Goal: Task Accomplishment & Management: Manage account settings

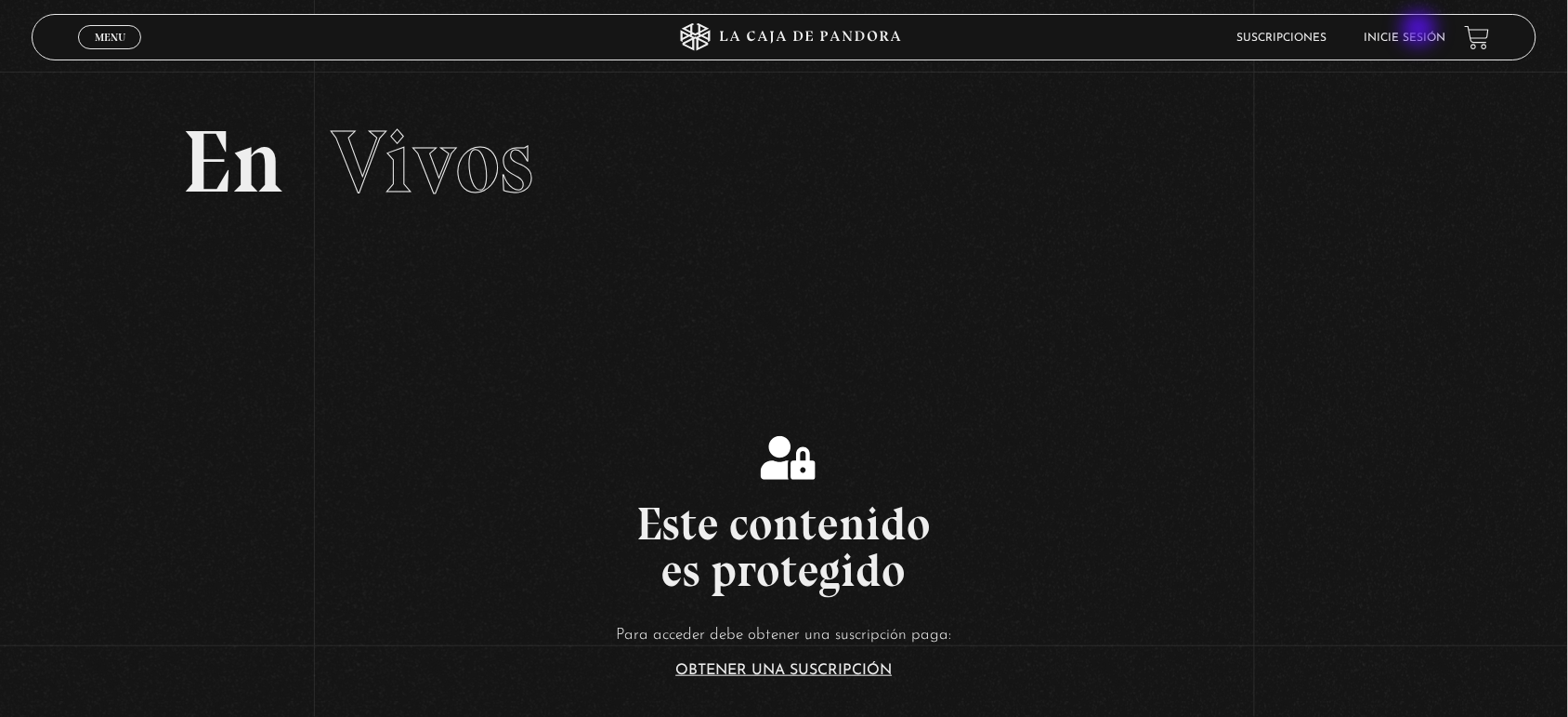
click at [1423, 33] on link "Inicie sesión" at bounding box center [1406, 37] width 82 height 11
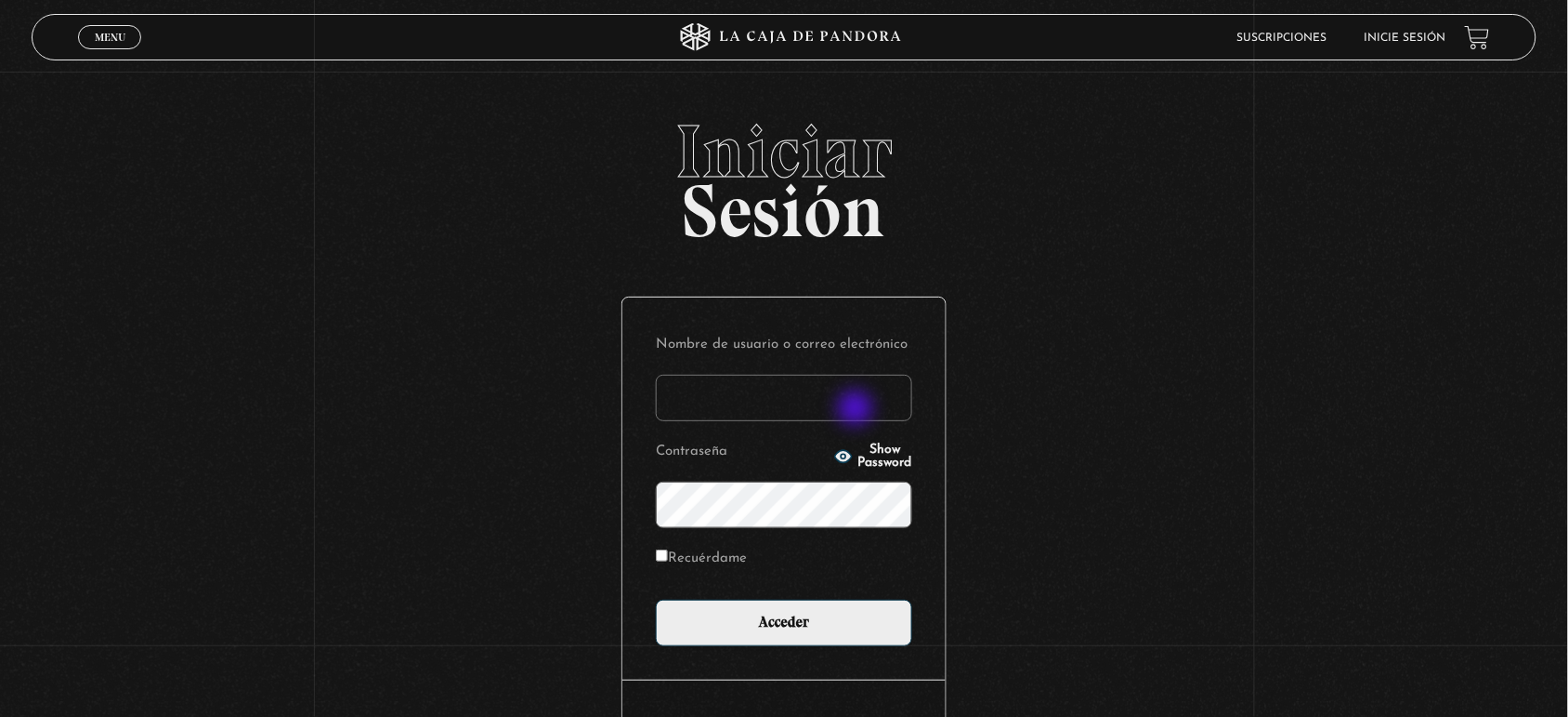
click at [858, 410] on input "Nombre de usuario o correo electrónico" at bounding box center [784, 397] width 256 height 47
click at [858, 415] on input "Nombre de usuario o correo electrónico" at bounding box center [784, 397] width 256 height 47
type input "anitacr20@gmail.com"
click at [656, 599] on input "Acceder" at bounding box center [784, 623] width 256 height 47
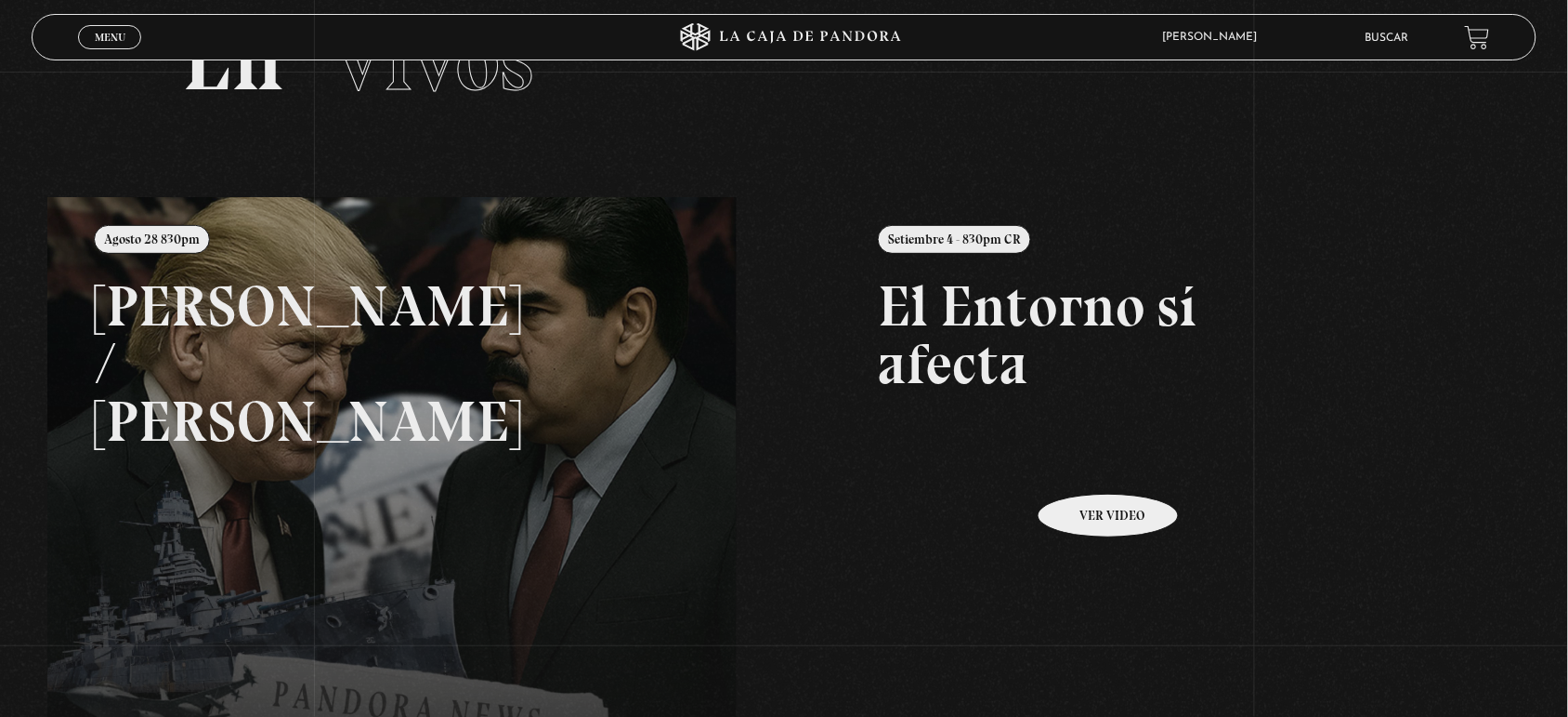
scroll to position [116, 0]
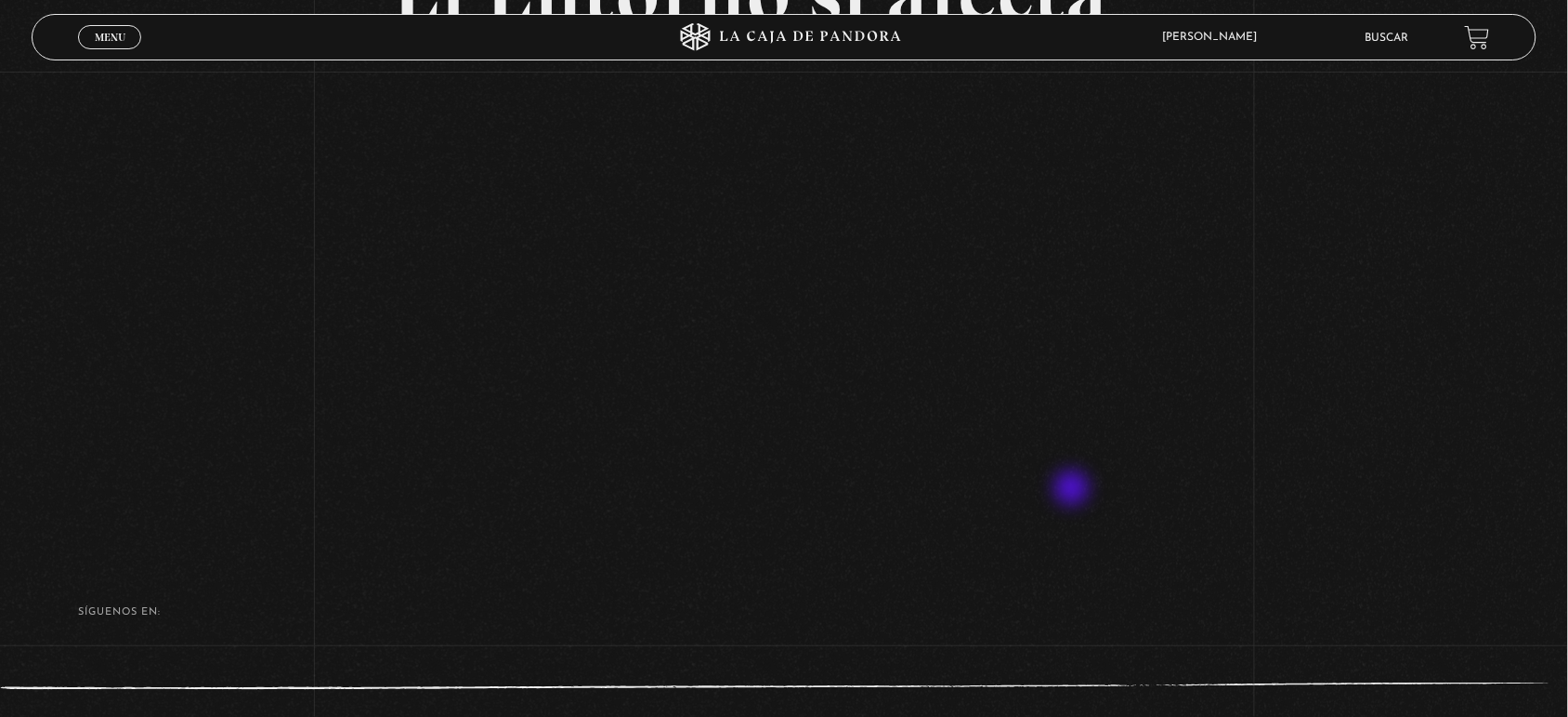
scroll to position [116, 0]
